Goal: Information Seeking & Learning: Learn about a topic

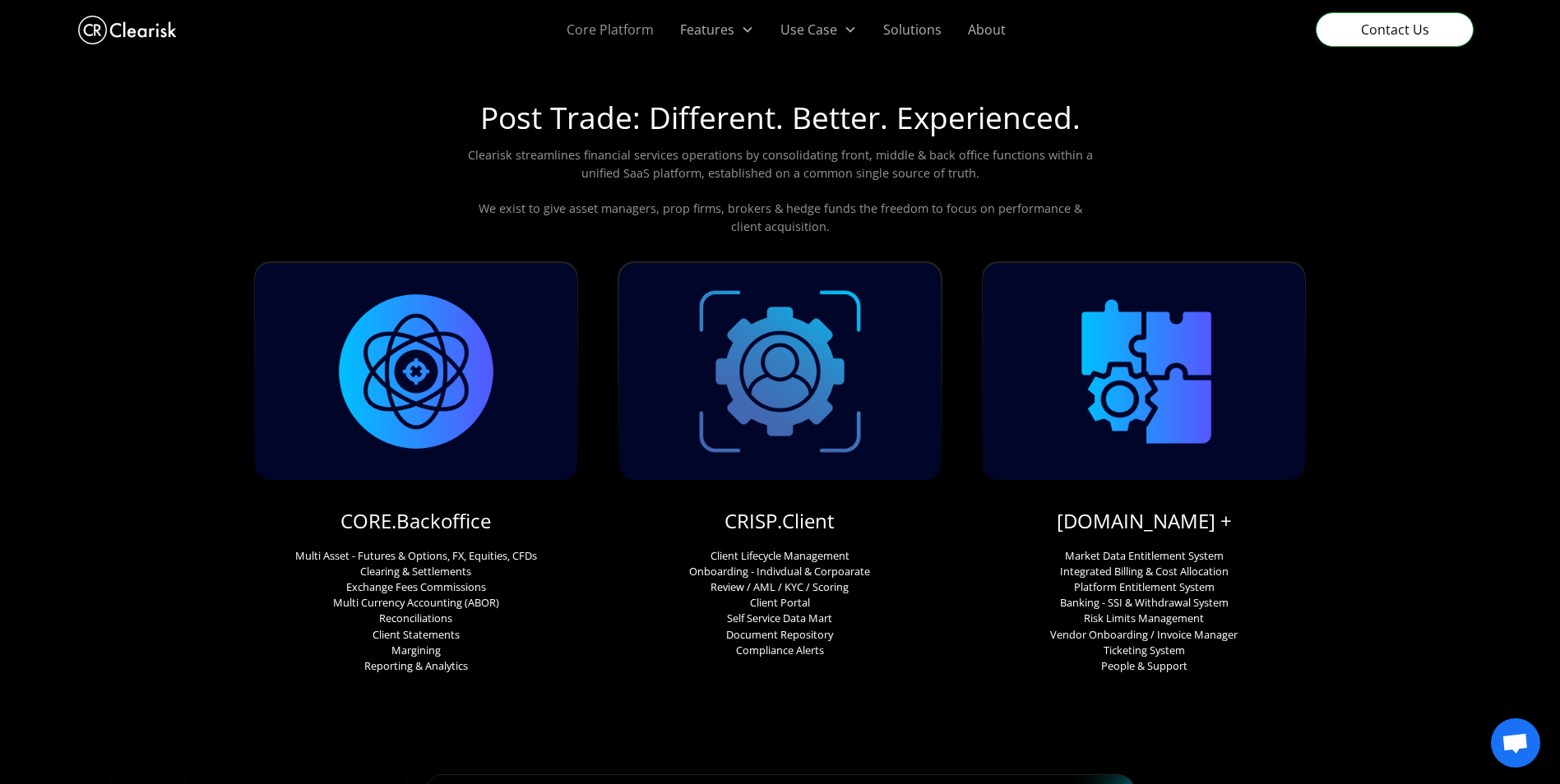
click at [623, 25] on link "Core Platform" at bounding box center [610, 29] width 114 height 59
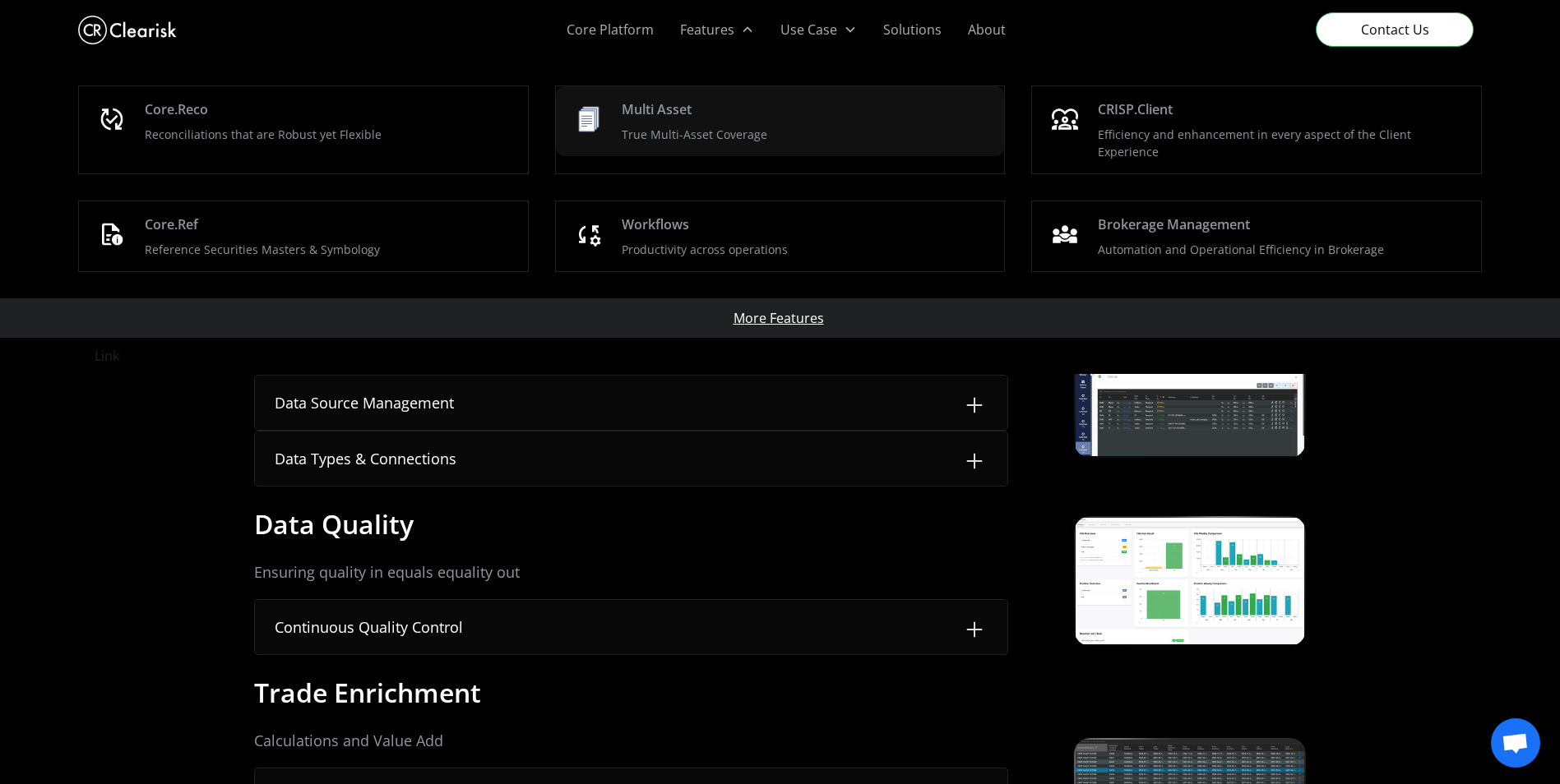
click at [700, 115] on div "Multi Asset True Multi-Asset Coverage" at bounding box center [807, 121] width 370 height 43
